Goal: Transaction & Acquisition: Obtain resource

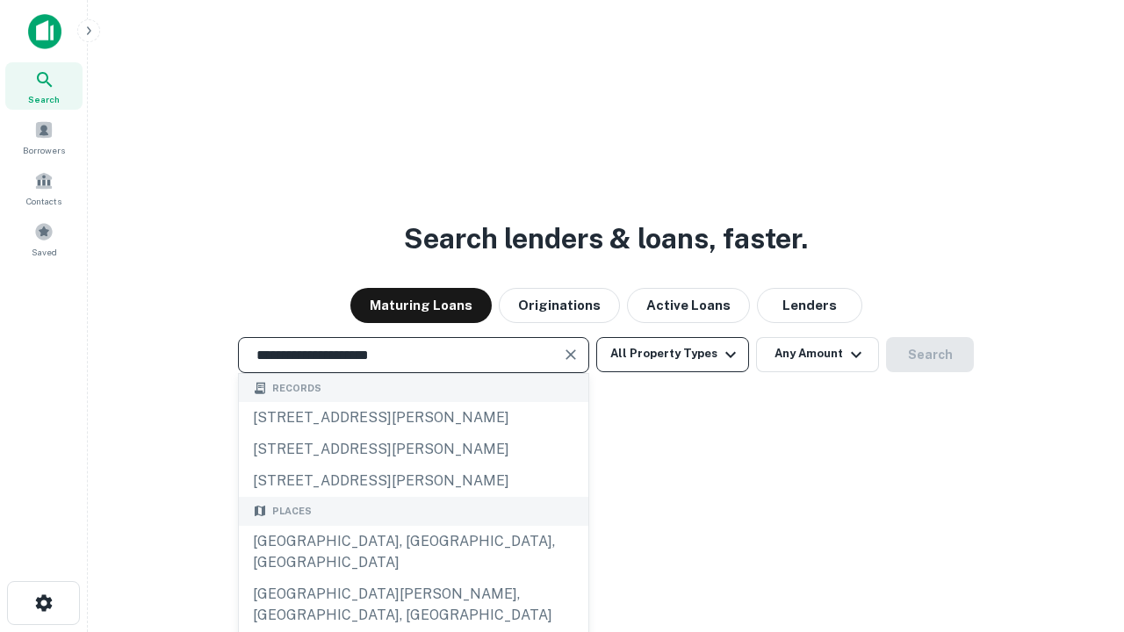
type input "**********"
click at [673, 354] on button "All Property Types" at bounding box center [672, 354] width 153 height 35
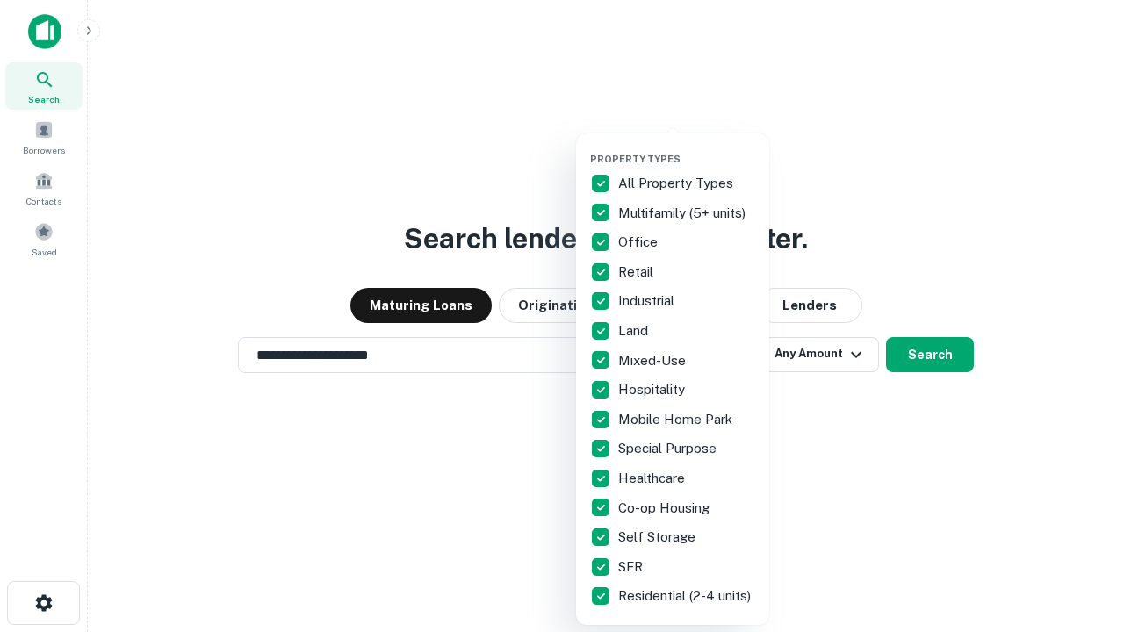
click at [687, 148] on button "button" at bounding box center [686, 148] width 193 height 1
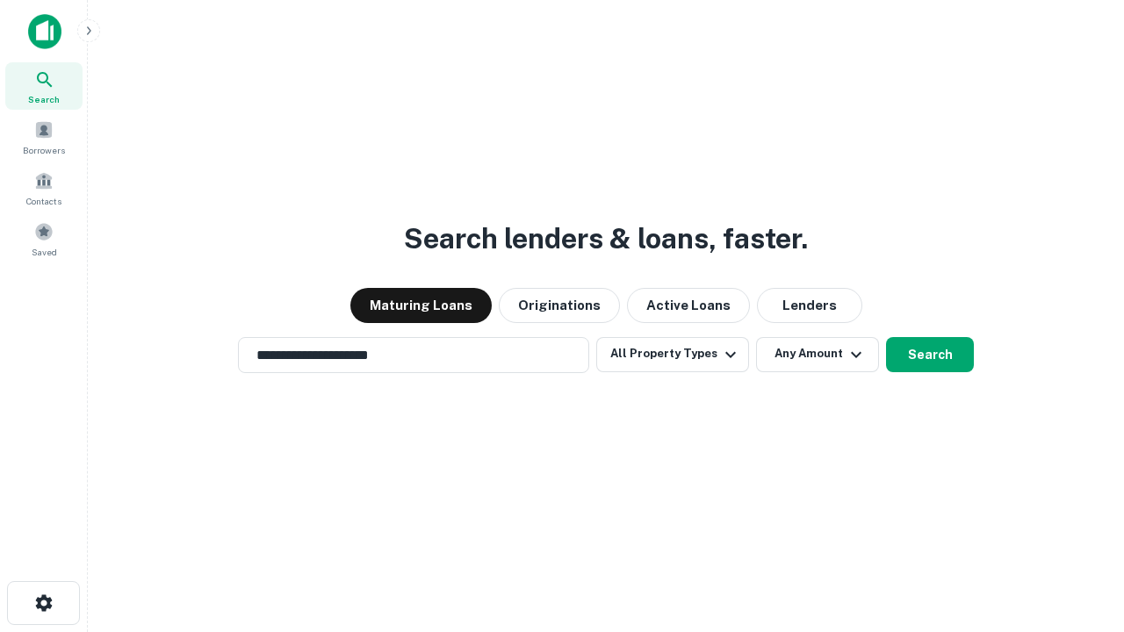
scroll to position [27, 0]
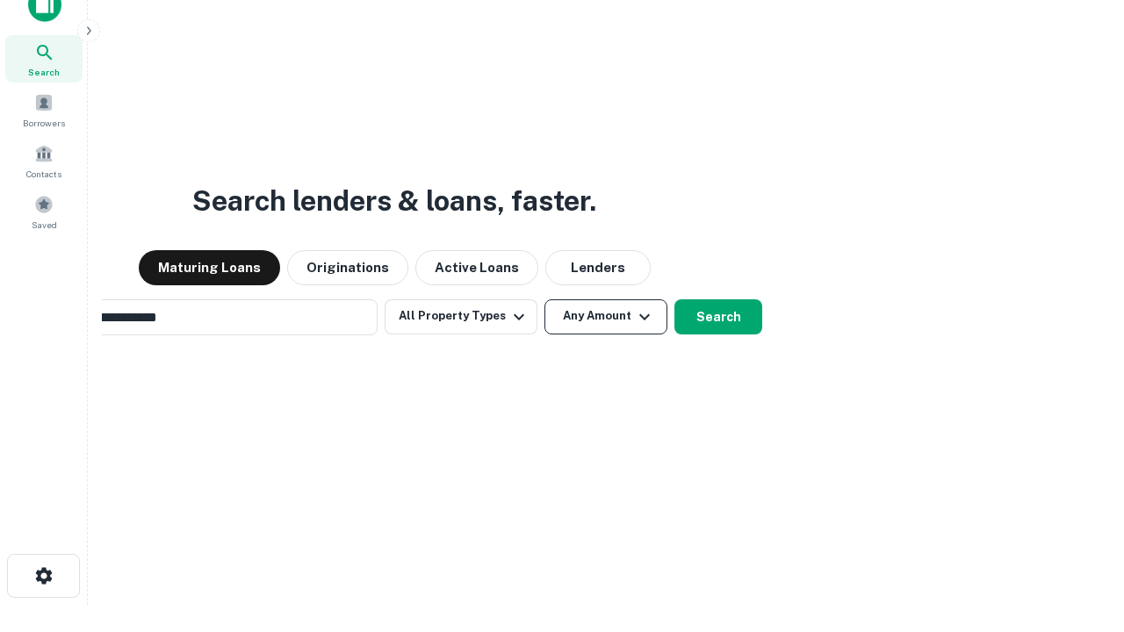
click at [545, 300] on button "Any Amount" at bounding box center [606, 317] width 123 height 35
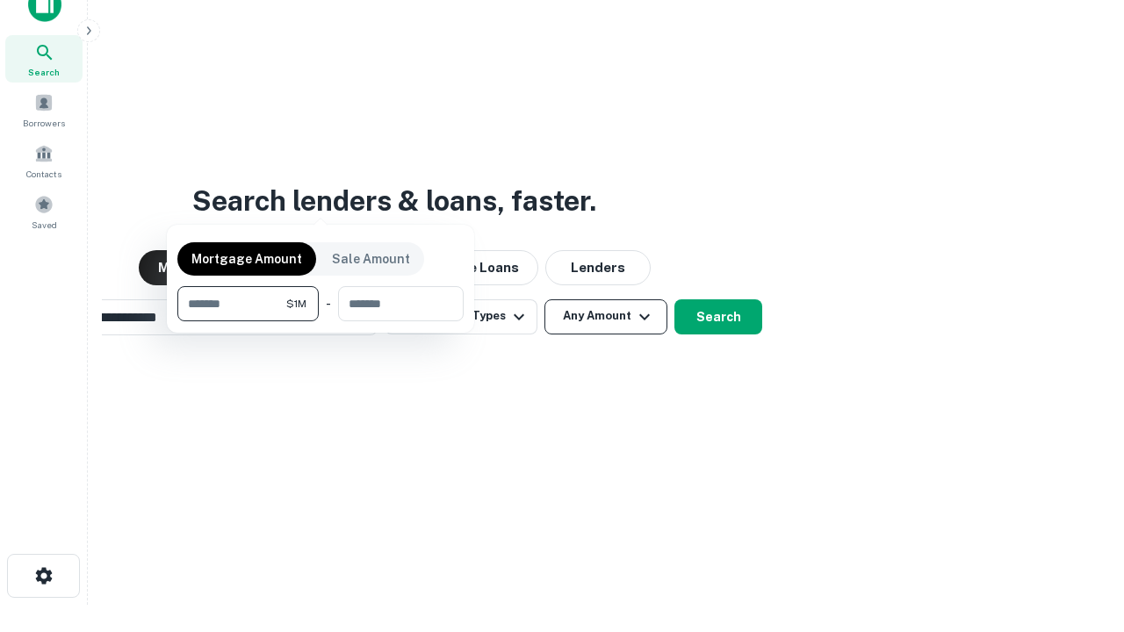
scroll to position [28, 0]
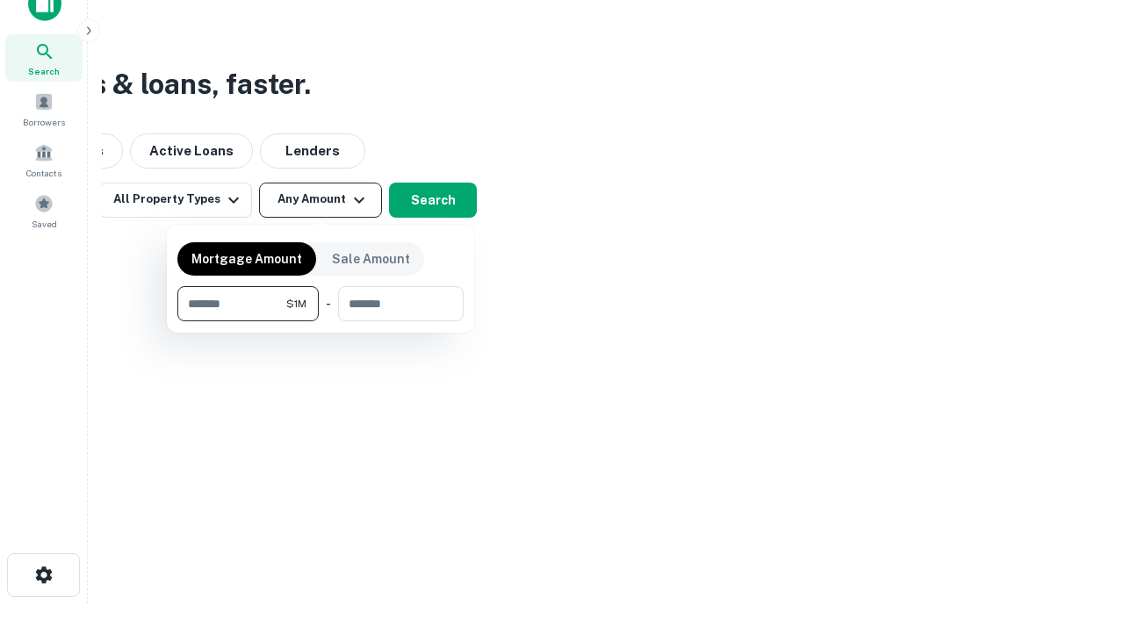
type input "*******"
click at [321, 321] on button "button" at bounding box center [320, 321] width 286 height 1
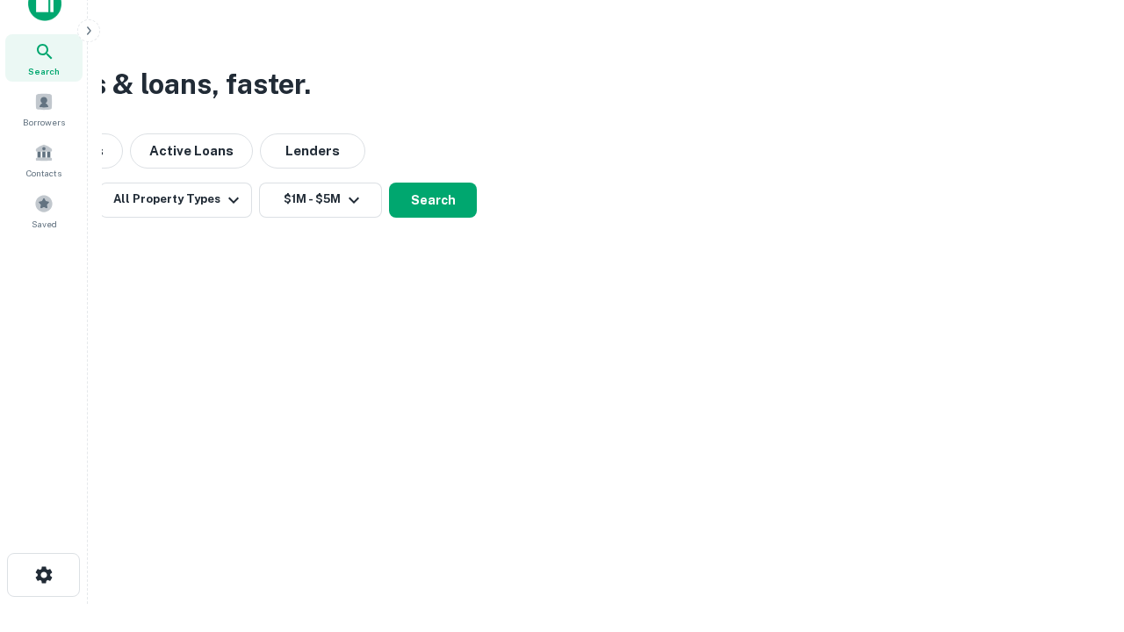
scroll to position [27, 0]
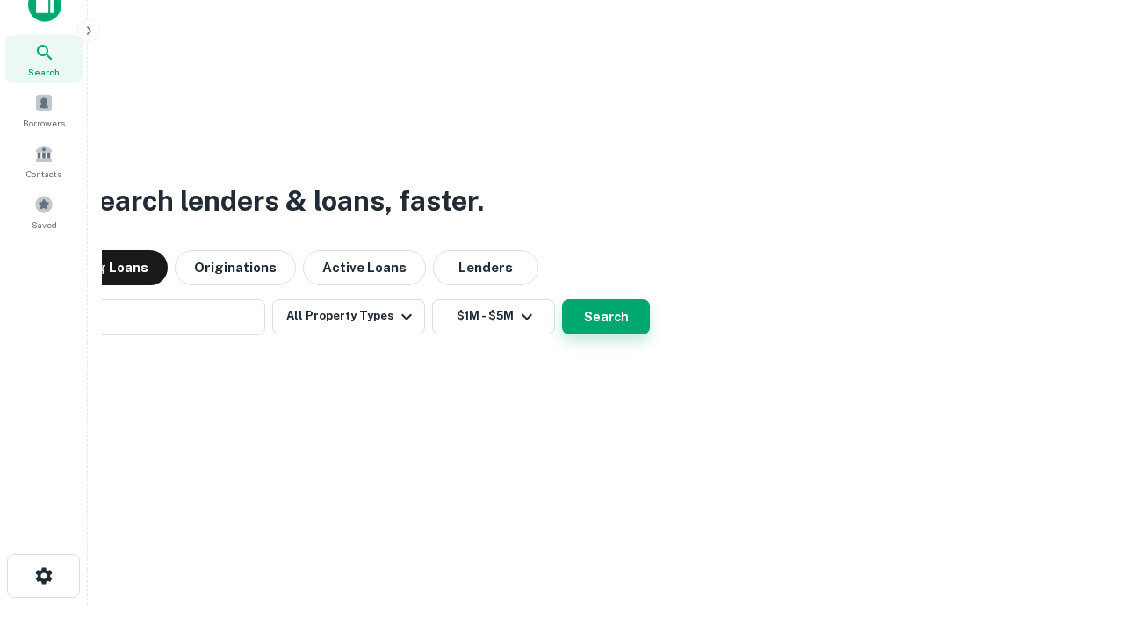
click at [562, 300] on button "Search" at bounding box center [606, 317] width 88 height 35
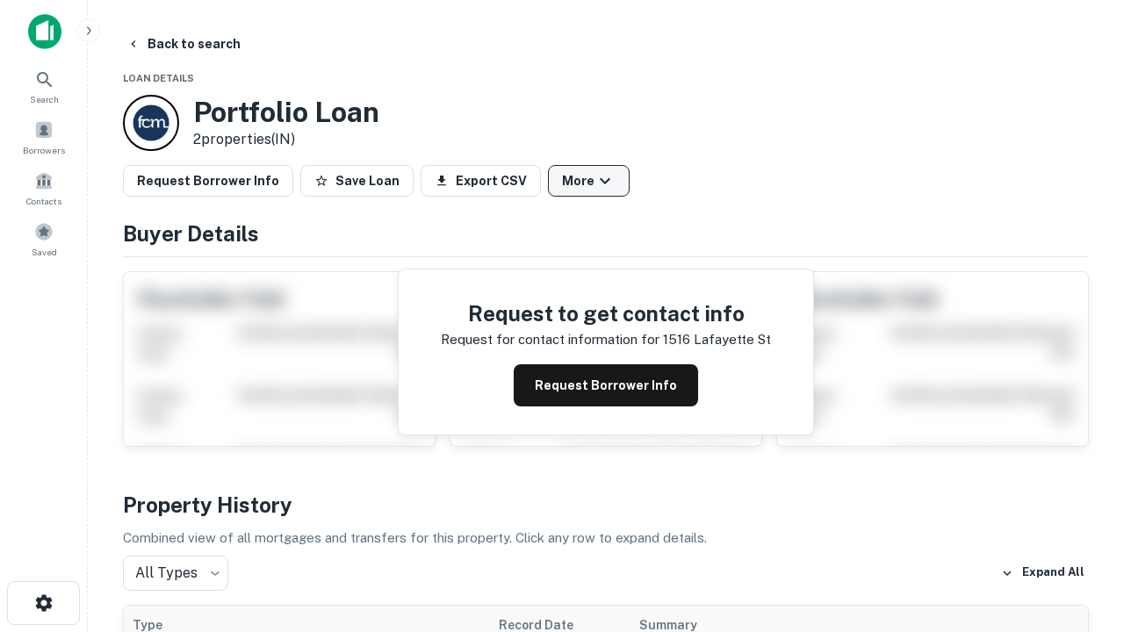
click at [589, 181] on button "More" at bounding box center [589, 181] width 82 height 32
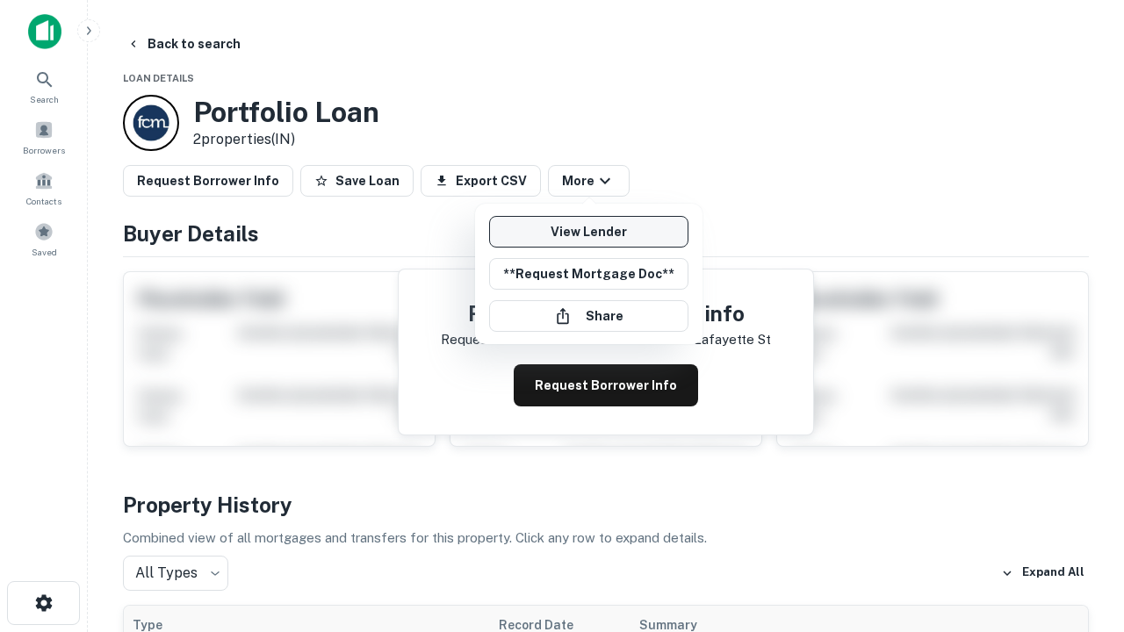
click at [589, 232] on link "View Lender" at bounding box center [588, 232] width 199 height 32
